Goal: Navigation & Orientation: Find specific page/section

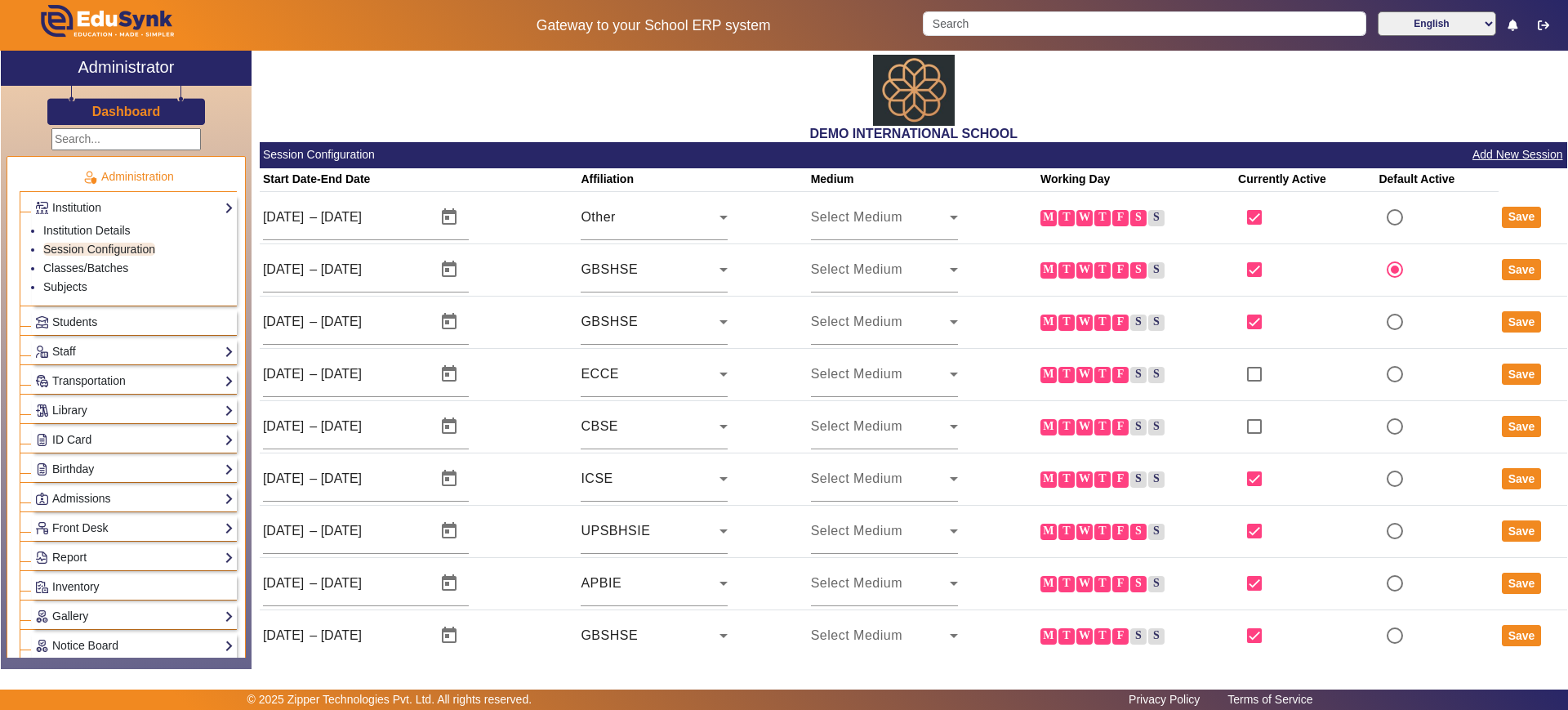
drag, startPoint x: 0, startPoint y: 0, endPoint x: 93, endPoint y: 101, distance: 137.3
click at [93, 101] on div "Dashboard" at bounding box center [126, 105] width 250 height 39
click at [108, 108] on h3 "Dashboard" at bounding box center [127, 111] width 69 height 15
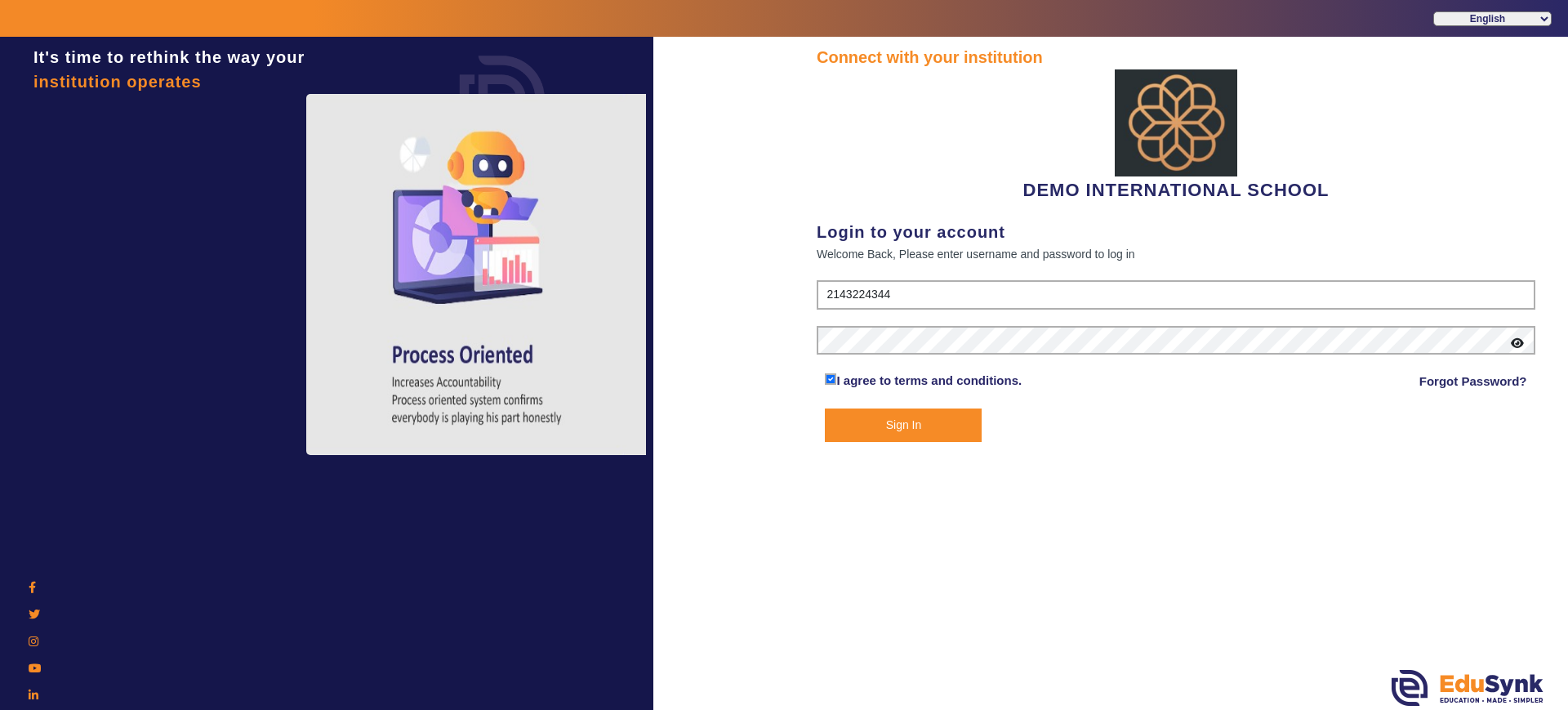
click at [875, 424] on button "Sign In" at bounding box center [902, 425] width 156 height 34
